Goal: Communication & Community: Answer question/provide support

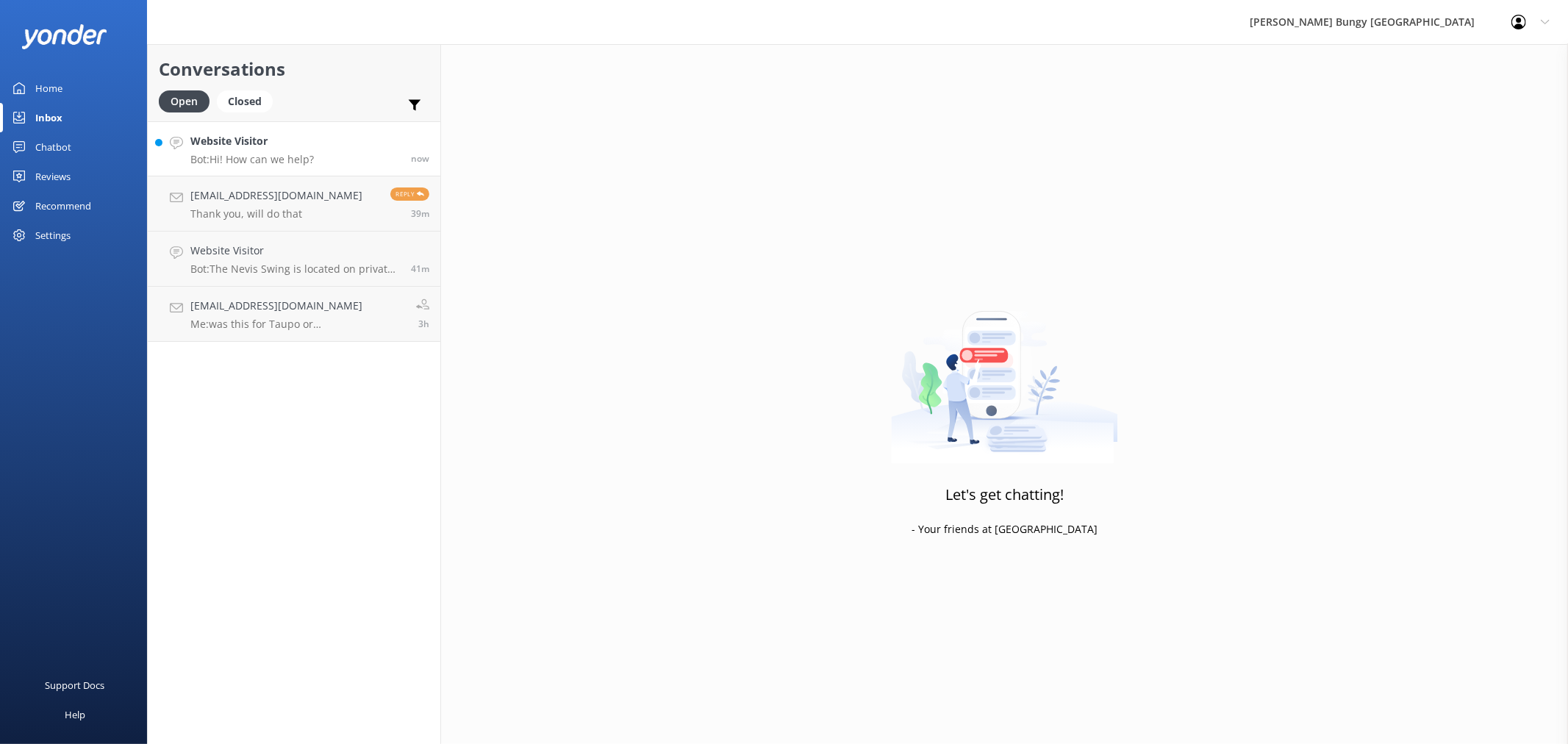
click at [274, 141] on h4 "Website Visitor" at bounding box center [252, 140] width 123 height 16
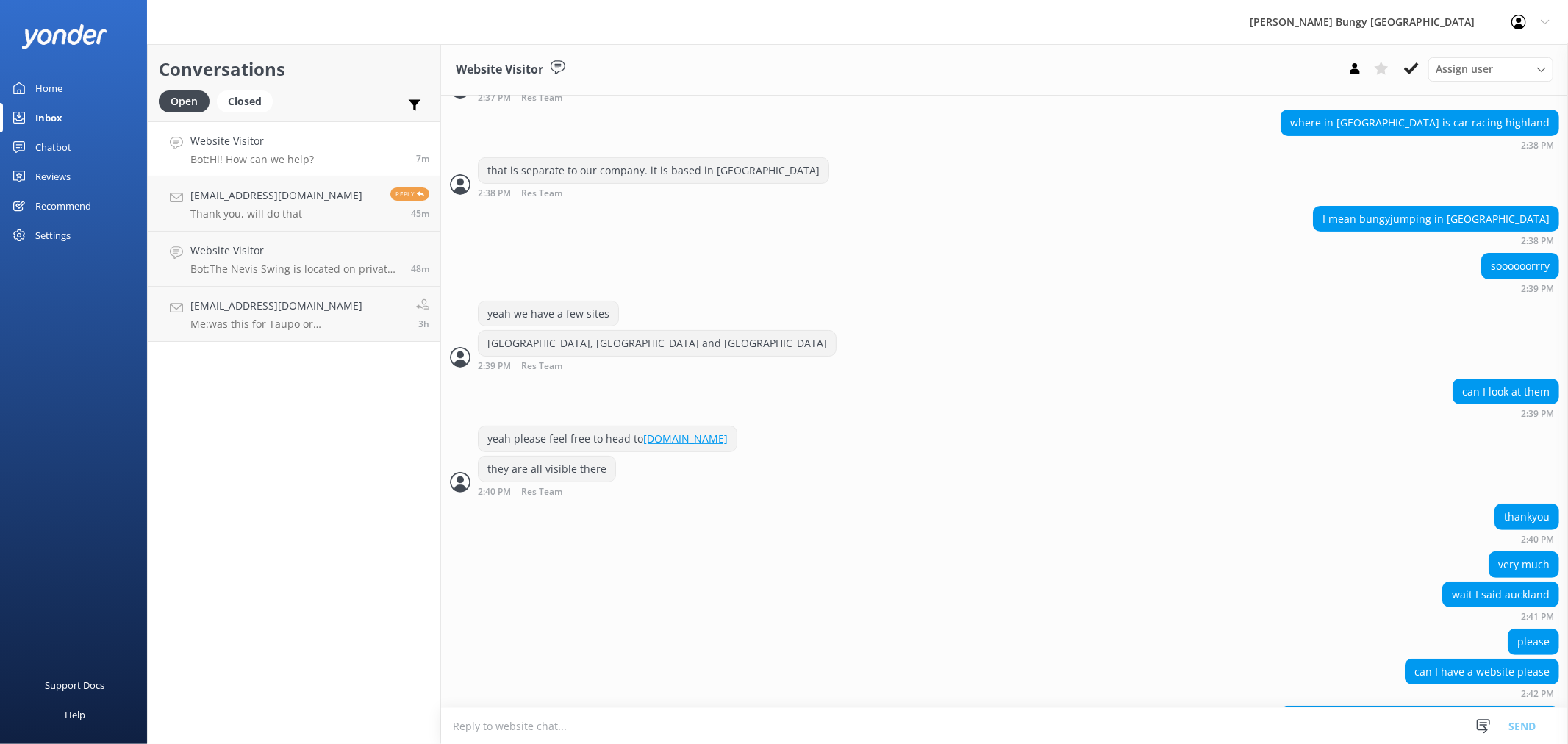
scroll to position [339, 0]
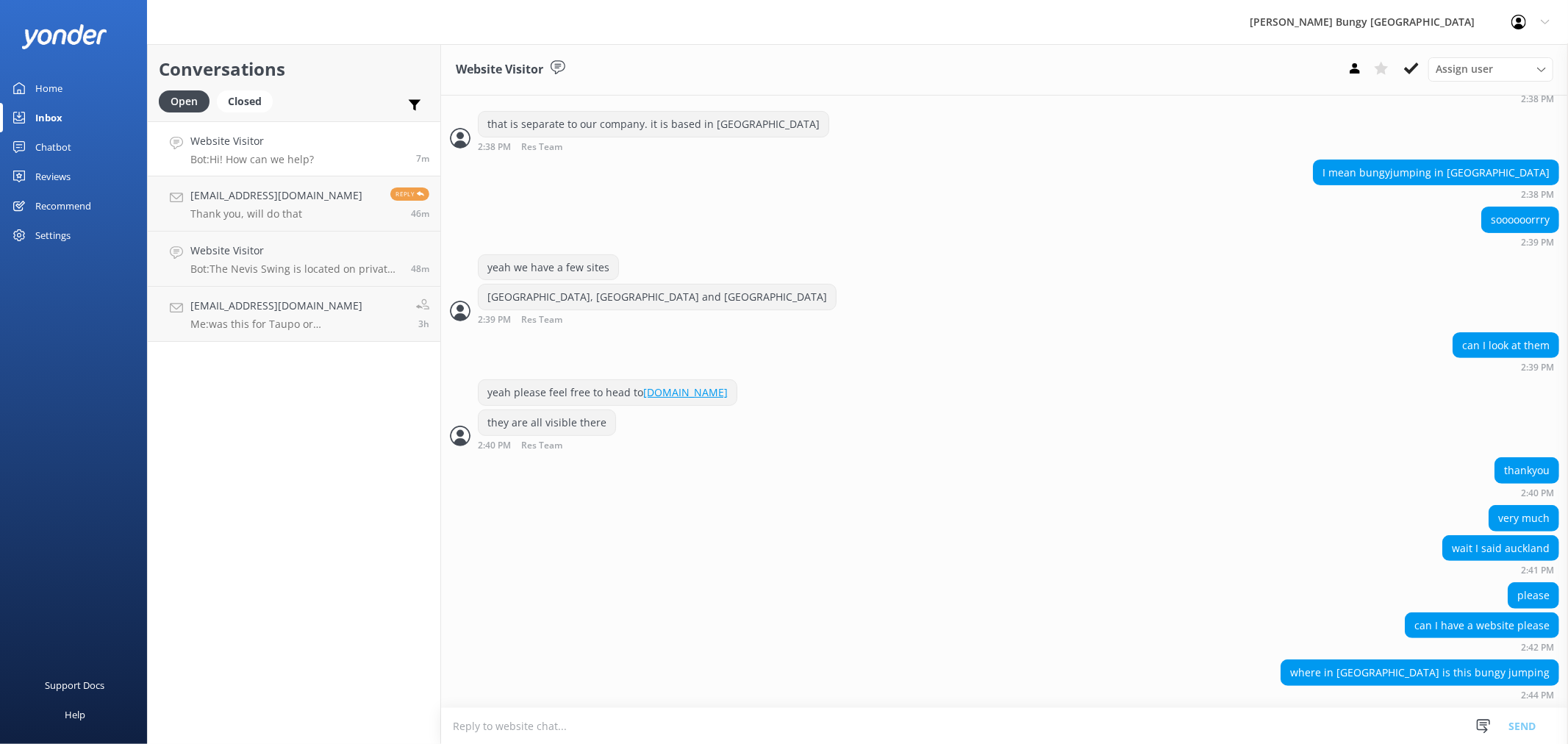
click at [1036, 730] on textarea at bounding box center [1004, 725] width 1127 height 36
type textarea "All of our NZ sites are on the same website :)"
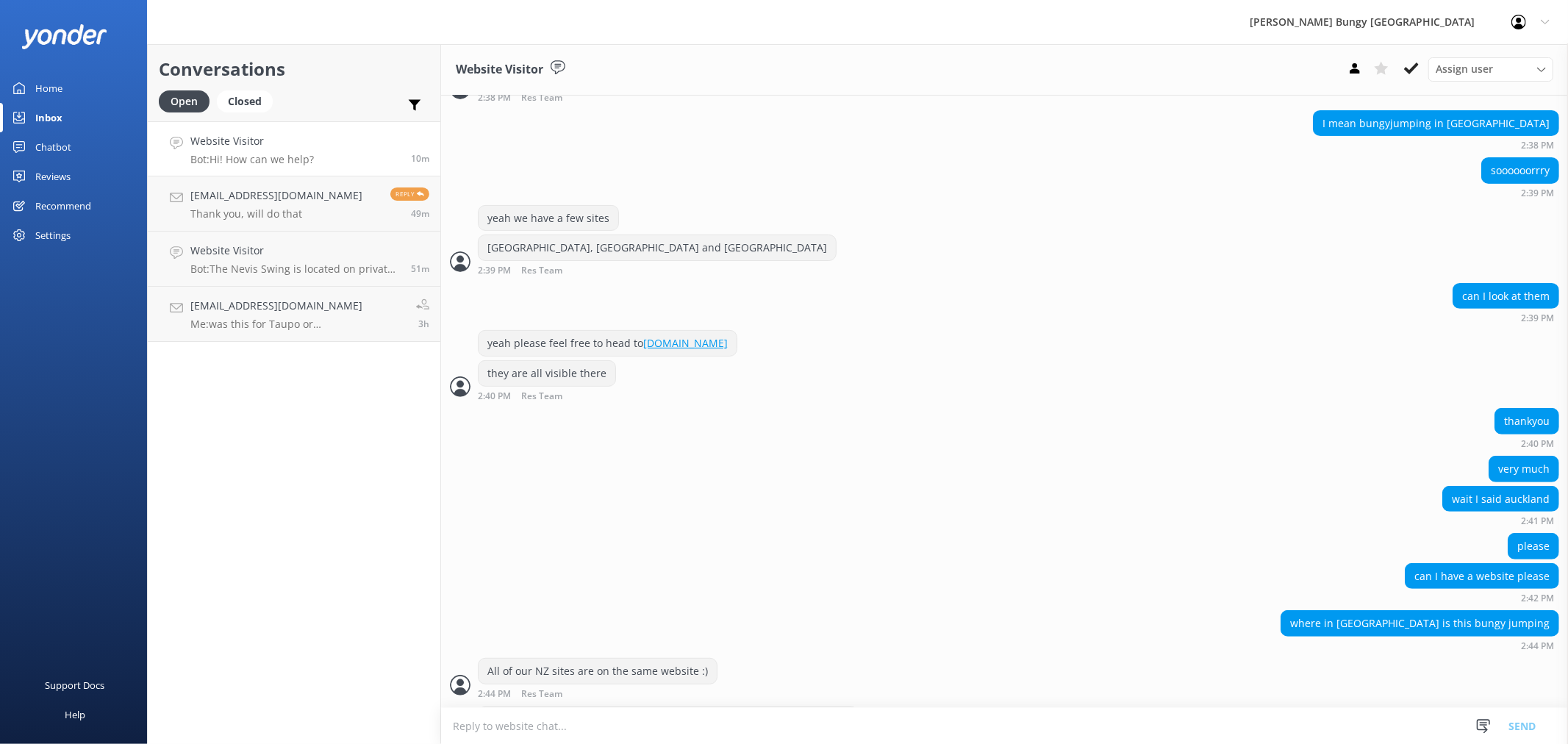
scroll to position [435, 0]
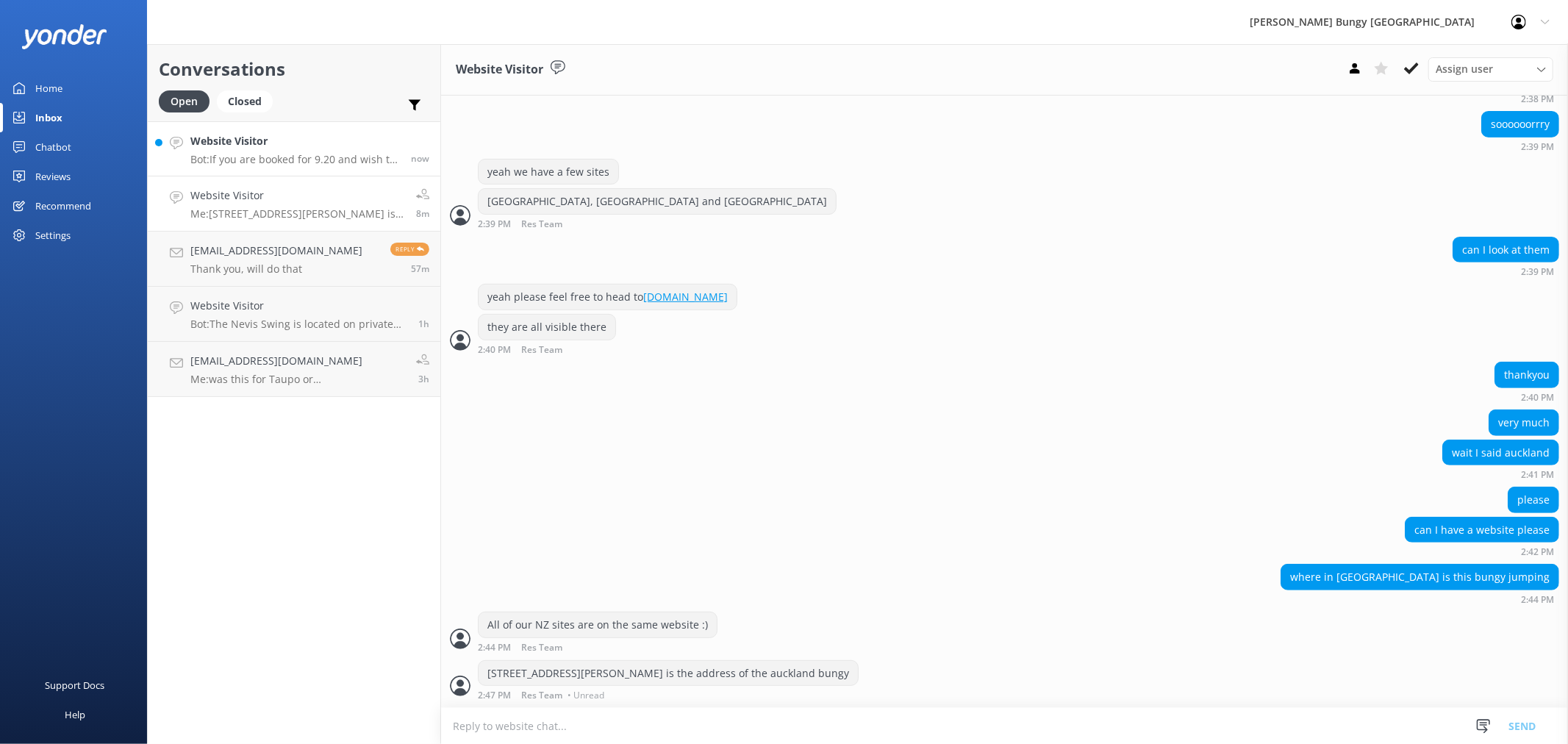
click at [298, 159] on p "Bot: If you are booked for 9.20 and wish to be picked up at the Kawarau Bridge,…" at bounding box center [295, 160] width 209 height 14
